Goal: Find specific page/section: Find specific page/section

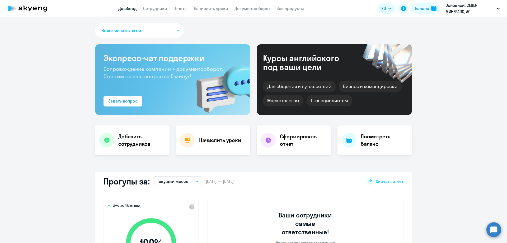
click at [160, 10] on link "Сотрудники" at bounding box center [155, 8] width 24 height 5
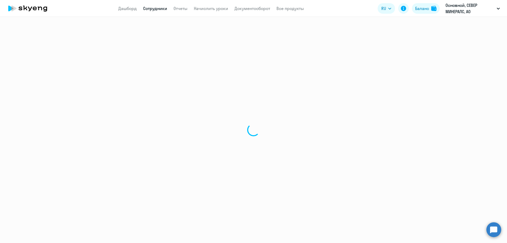
select select "30"
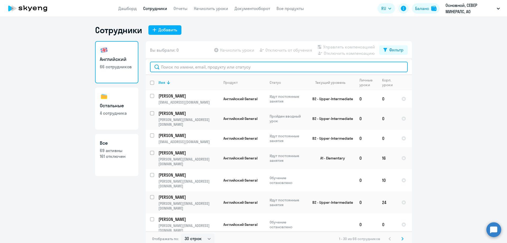
click at [190, 69] on input "text" at bounding box center [279, 67] width 258 height 11
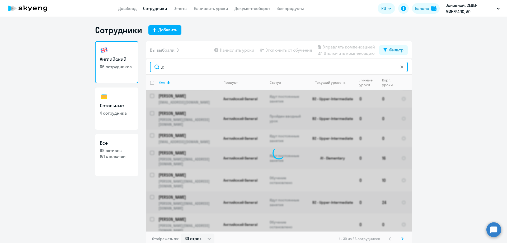
type input ","
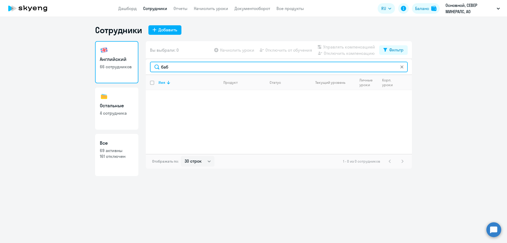
type input "баб"
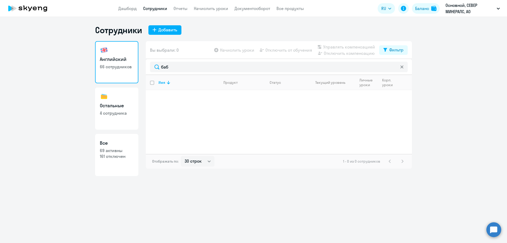
drag, startPoint x: 282, startPoint y: 210, endPoint x: 270, endPoint y: 182, distance: 31.0
click at [282, 210] on div "Сотрудники Добавить Английский 66 сотрудников Остальные 4 сотрудника Все 69 акт…" at bounding box center [253, 130] width 507 height 226
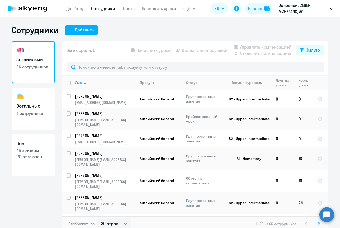
select select "30"
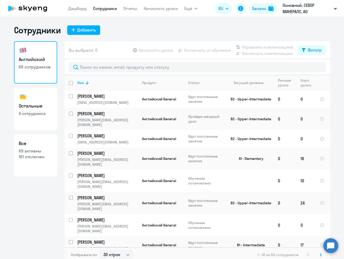
select select "30"
